Goal: Task Accomplishment & Management: Manage account settings

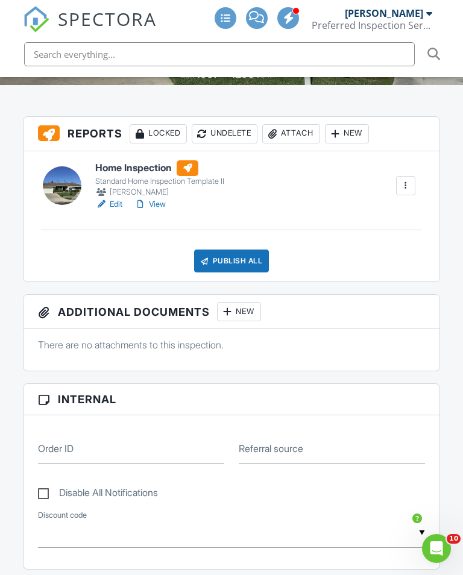
click at [159, 210] on link "View" at bounding box center [149, 204] width 31 height 12
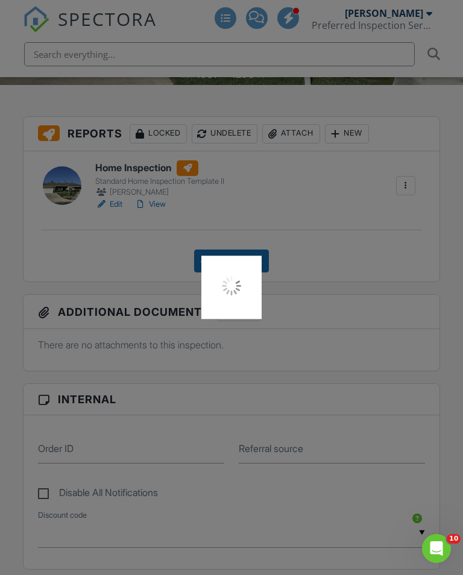
scroll to position [328, 0]
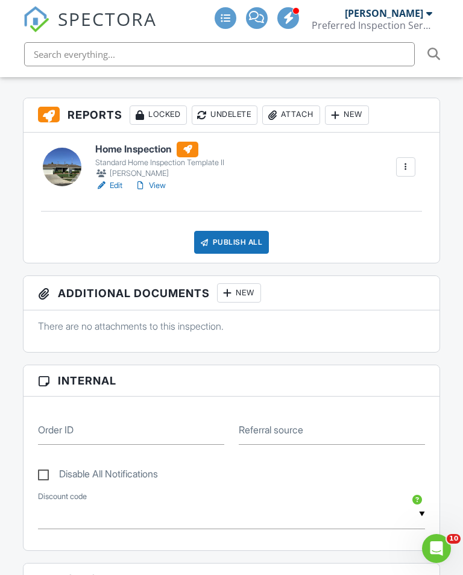
click at [240, 250] on div "Publish All" at bounding box center [231, 242] width 75 height 23
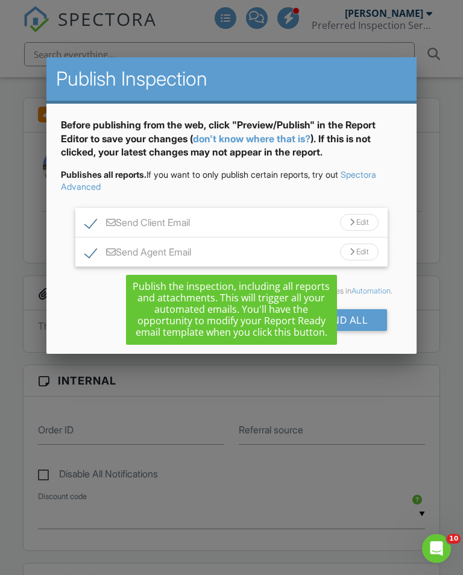
click at [367, 321] on div "Send All" at bounding box center [339, 320] width 96 height 22
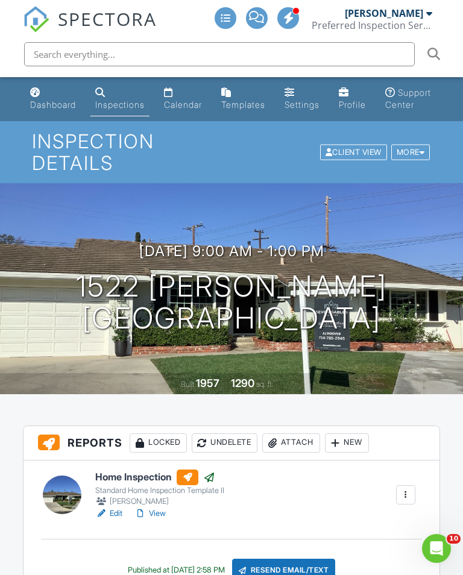
click at [63, 107] on div "Dashboard" at bounding box center [53, 104] width 46 height 10
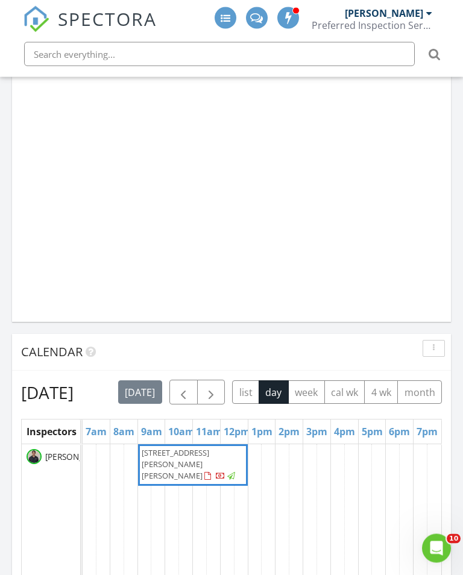
click at [218, 387] on span "button" at bounding box center [211, 393] width 14 height 14
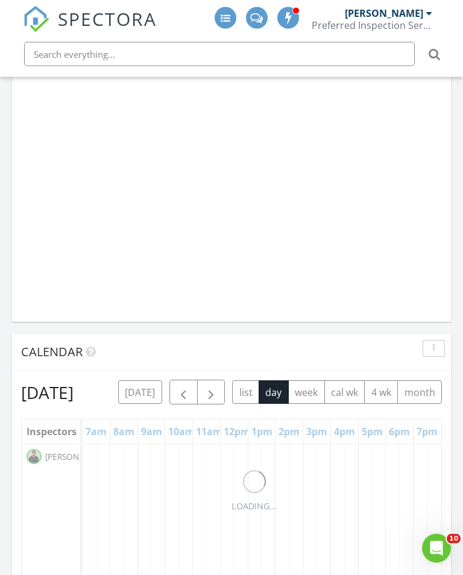
scroll to position [935, 0]
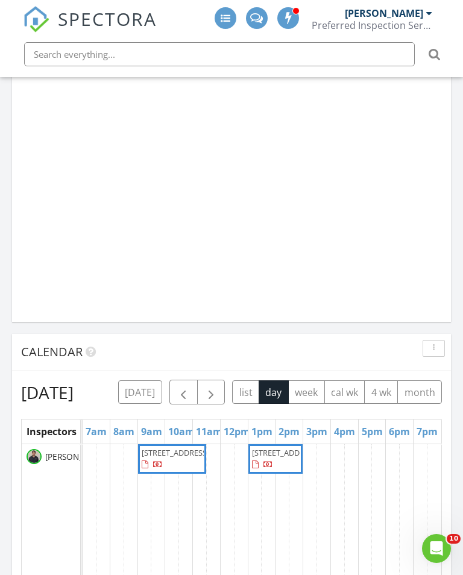
click at [5, 148] on div "Today 9:00 am 1522 Kenneth Dr, Santa Ana, CA 92705 Matt Garcia 27 minutes drive…" at bounding box center [231, 282] width 463 height 2091
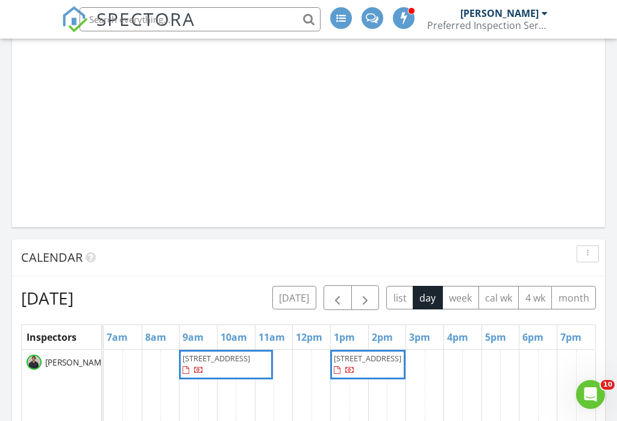
scroll to position [980, 0]
